Goal: Navigation & Orientation: Find specific page/section

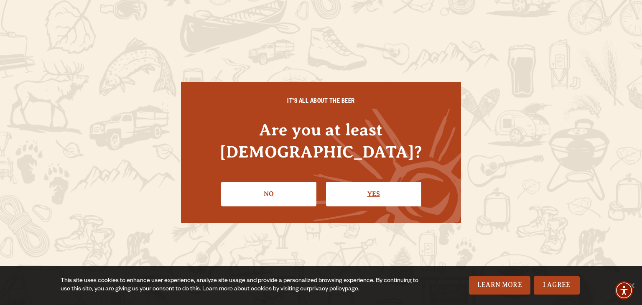
click at [365, 186] on link "Yes" at bounding box center [373, 194] width 95 height 24
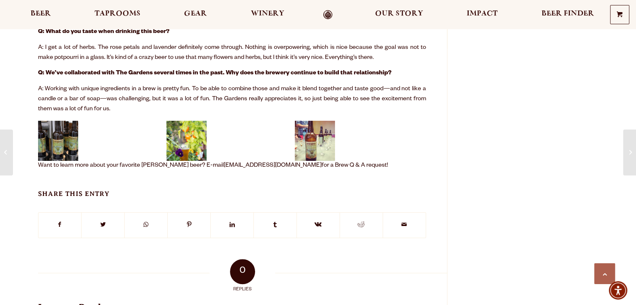
scroll to position [570, 0]
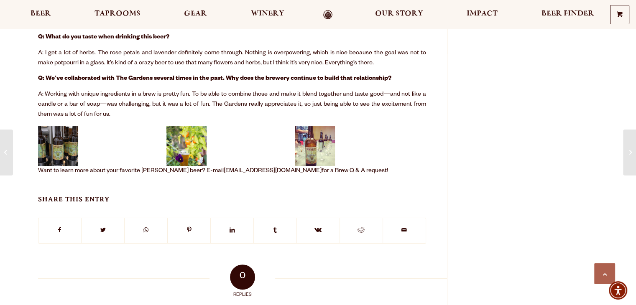
click at [313, 137] on img at bounding box center [315, 146] width 40 height 40
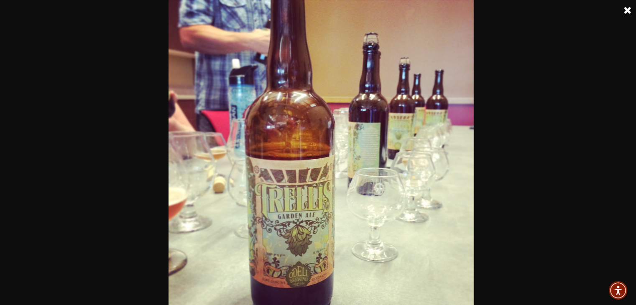
click at [624, 11] on link at bounding box center [627, 10] width 21 height 21
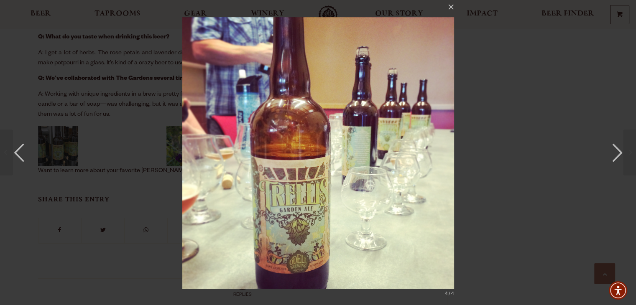
click at [594, 75] on div "× 4 / 4" at bounding box center [318, 152] width 636 height 305
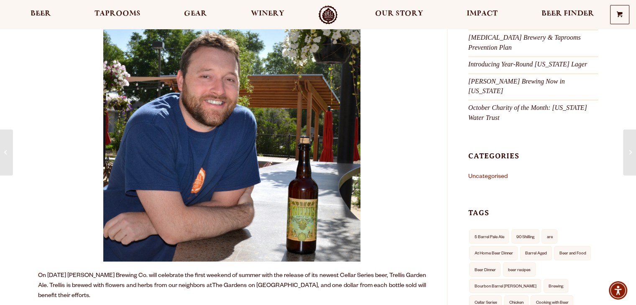
scroll to position [0, 0]
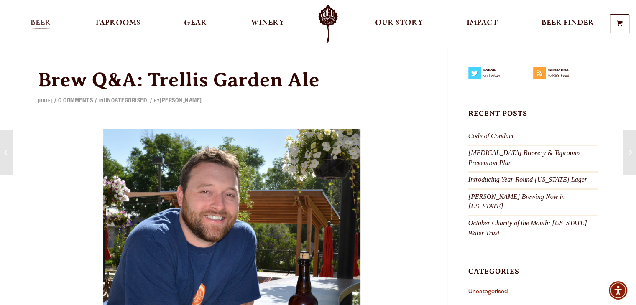
click at [51, 24] on link "Beer" at bounding box center [40, 24] width 31 height 38
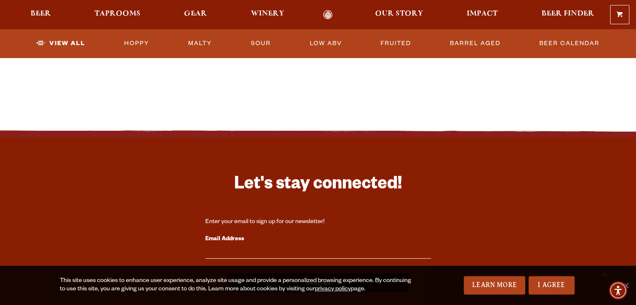
scroll to position [2002, 0]
